Goal: Information Seeking & Learning: Learn about a topic

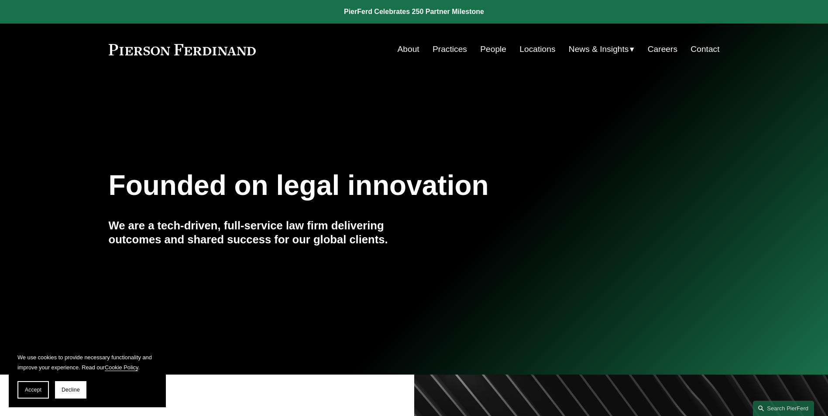
click at [488, 51] on link "People" at bounding box center [493, 49] width 26 height 17
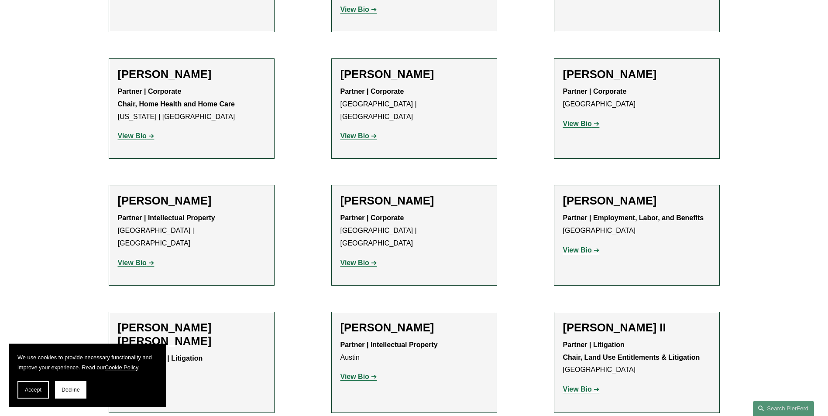
scroll to position [698, 0]
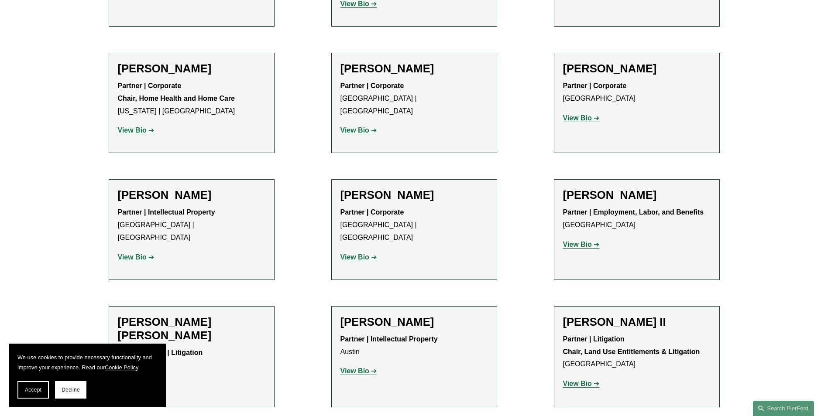
click at [131, 254] on strong "View Bio" at bounding box center [132, 257] width 29 height 7
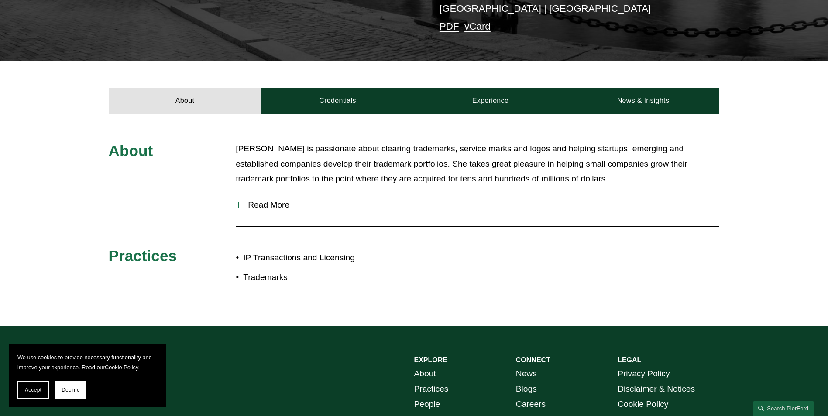
scroll to position [262, 0]
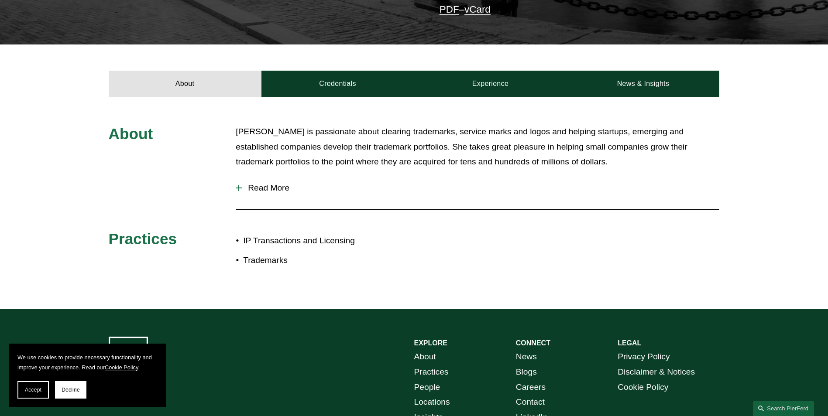
click at [266, 183] on span "Read More" at bounding box center [481, 188] width 478 height 10
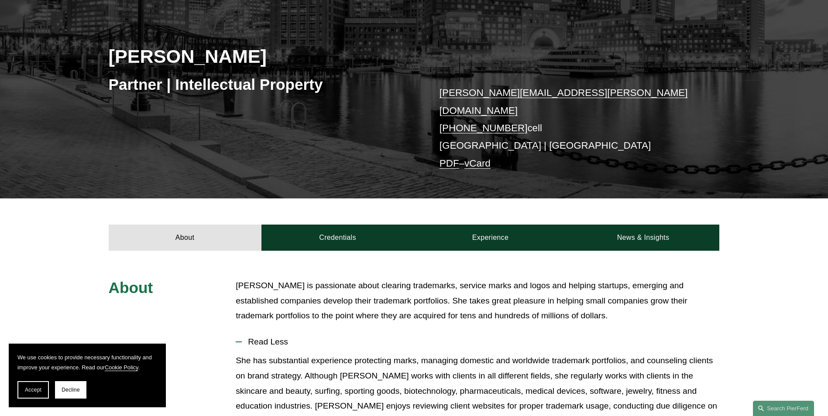
scroll to position [87, 0]
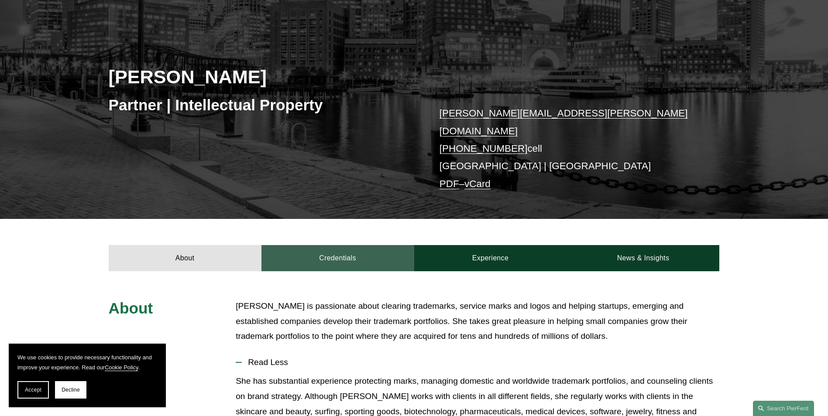
click at [333, 249] on link "Credentials" at bounding box center [337, 258] width 153 height 26
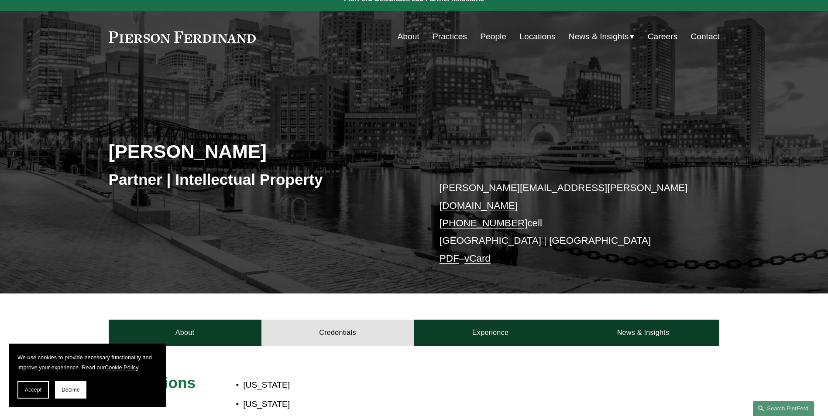
scroll to position [0, 0]
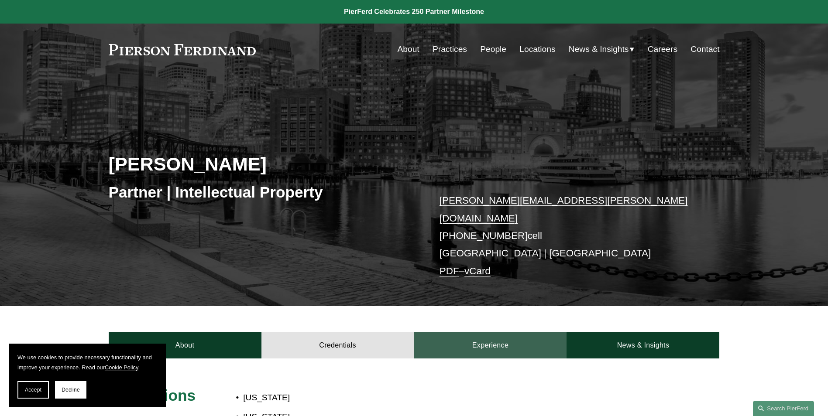
click at [481, 336] on link "Experience" at bounding box center [490, 346] width 153 height 26
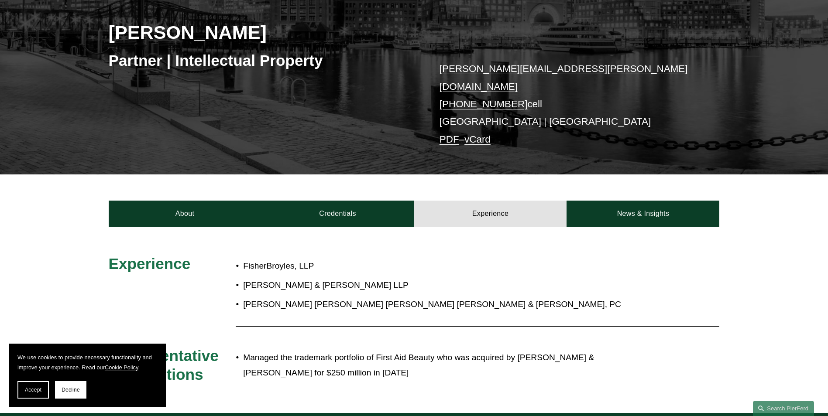
scroll to position [175, 0]
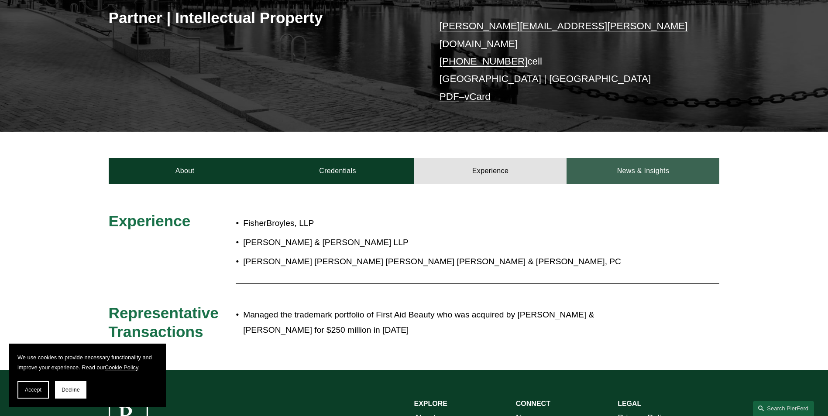
click at [633, 163] on link "News & Insights" at bounding box center [643, 171] width 153 height 26
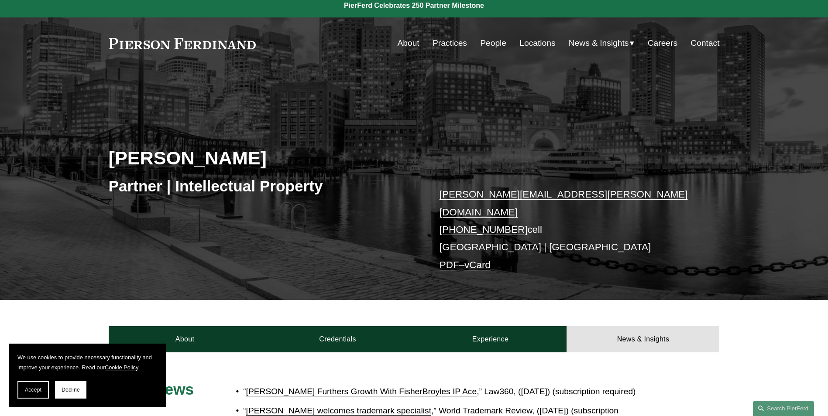
scroll to position [0, 0]
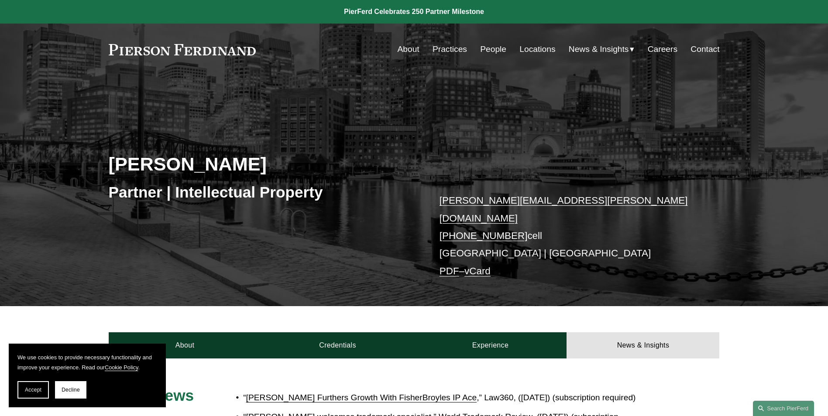
click at [407, 51] on link "About" at bounding box center [409, 49] width 22 height 17
